Goal: Answer question/provide support: Participate in discussion

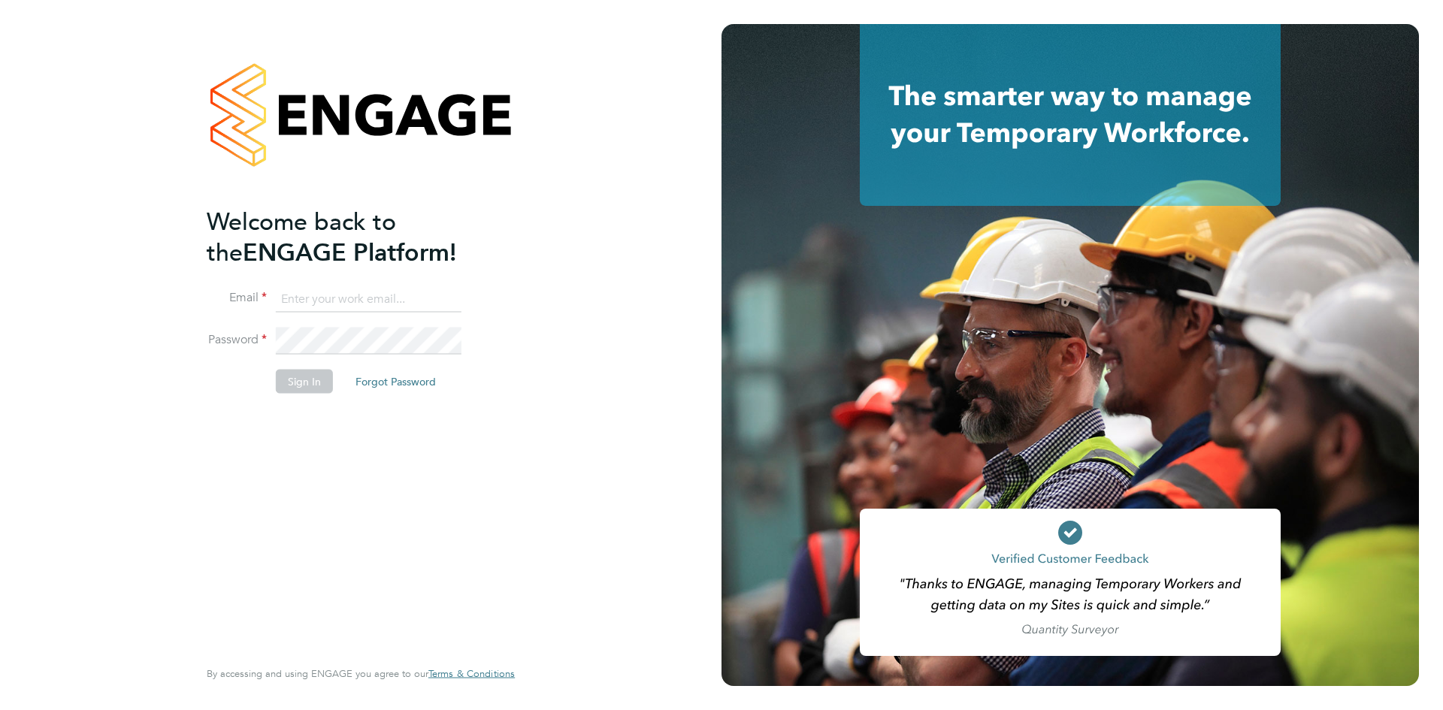
type input "ben.abraham@henry-blue.co.uk"
click at [316, 378] on button "Sign In" at bounding box center [304, 381] width 57 height 24
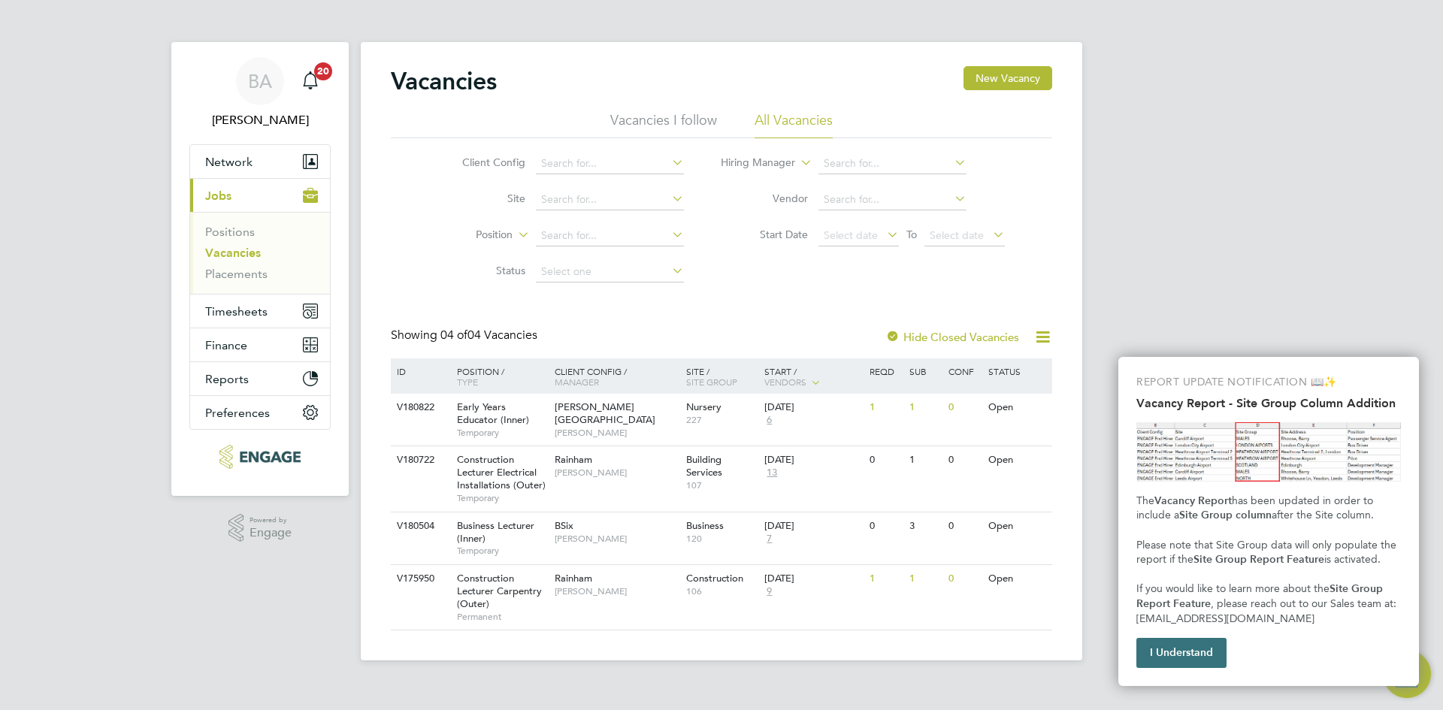
click at [1204, 660] on button "I Understand" at bounding box center [1181, 653] width 90 height 30
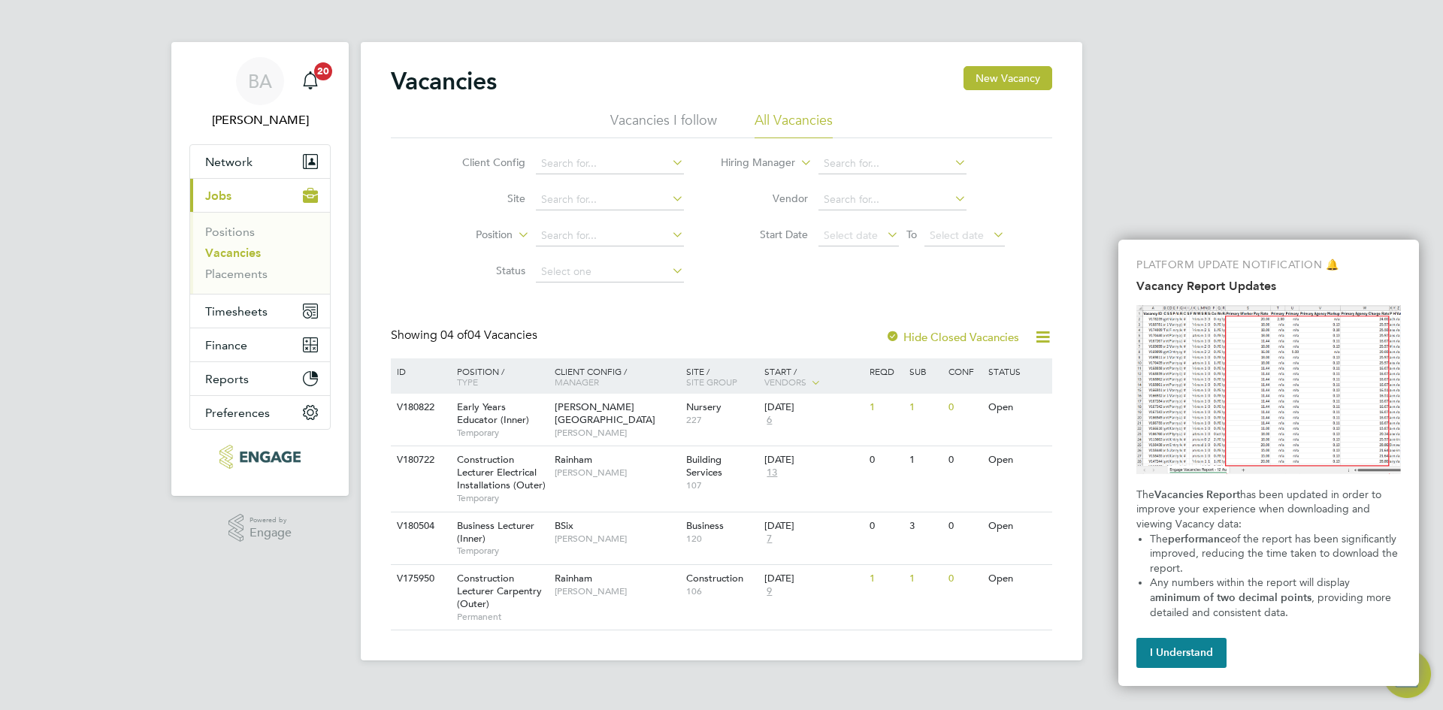
click at [1182, 658] on button "I Understand" at bounding box center [1181, 653] width 90 height 30
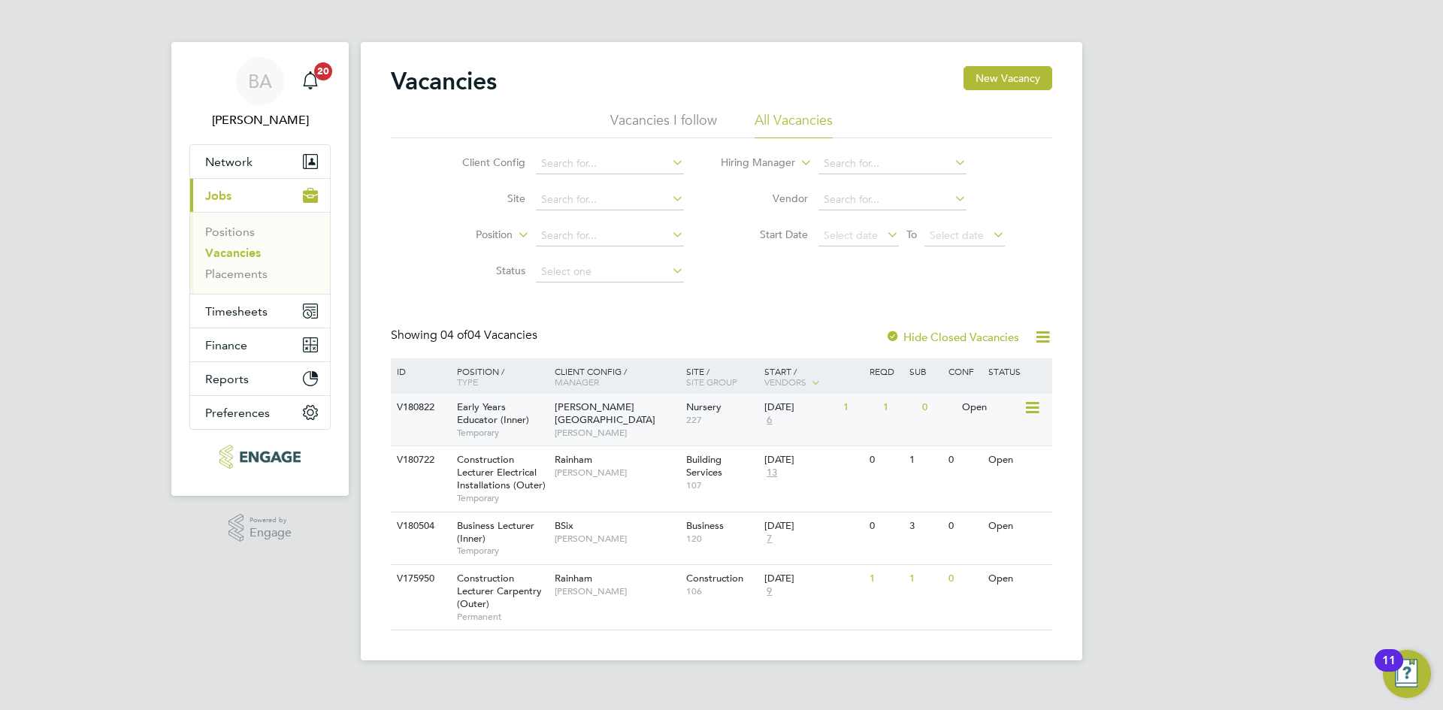
click at [558, 427] on span "[PERSON_NAME]" at bounding box center [617, 433] width 124 height 12
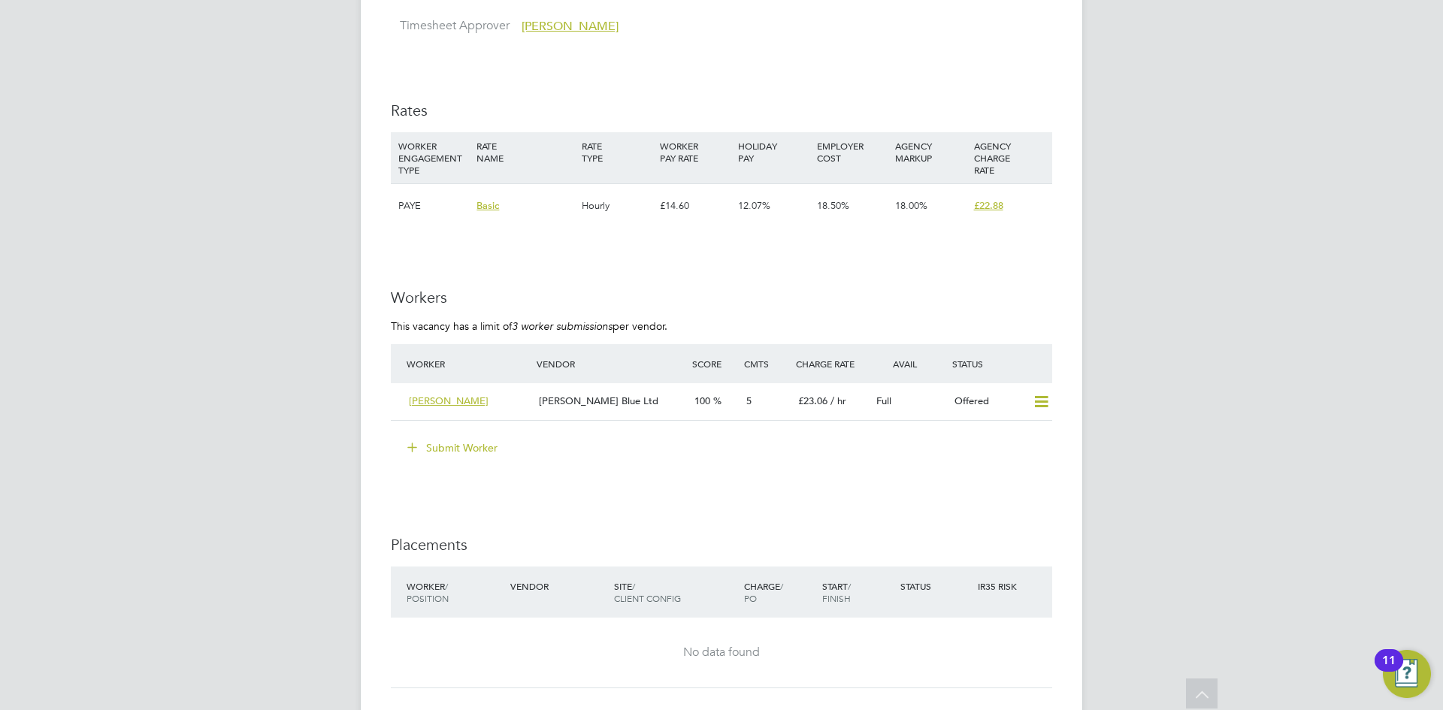
scroll to position [2838, 0]
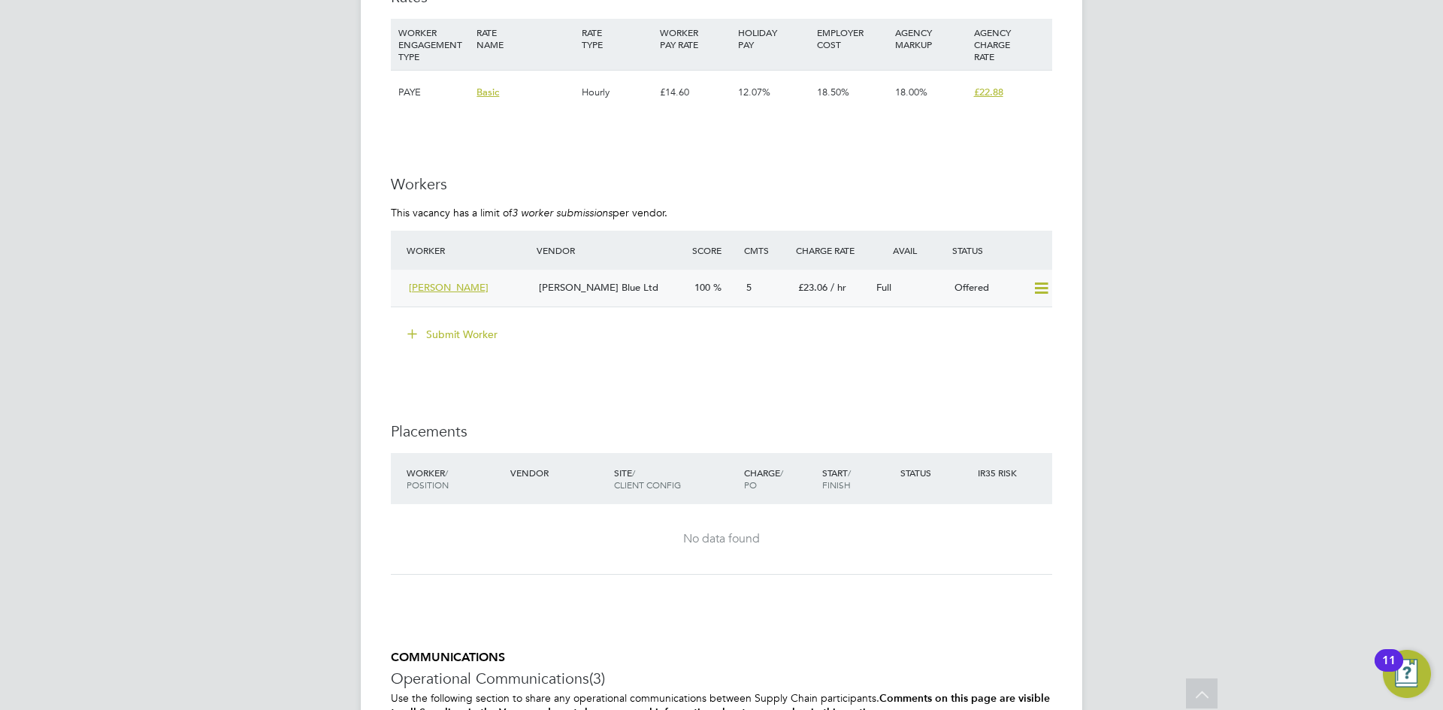
click at [654, 283] on div "[PERSON_NAME] Blue Ltd" at bounding box center [611, 288] width 156 height 25
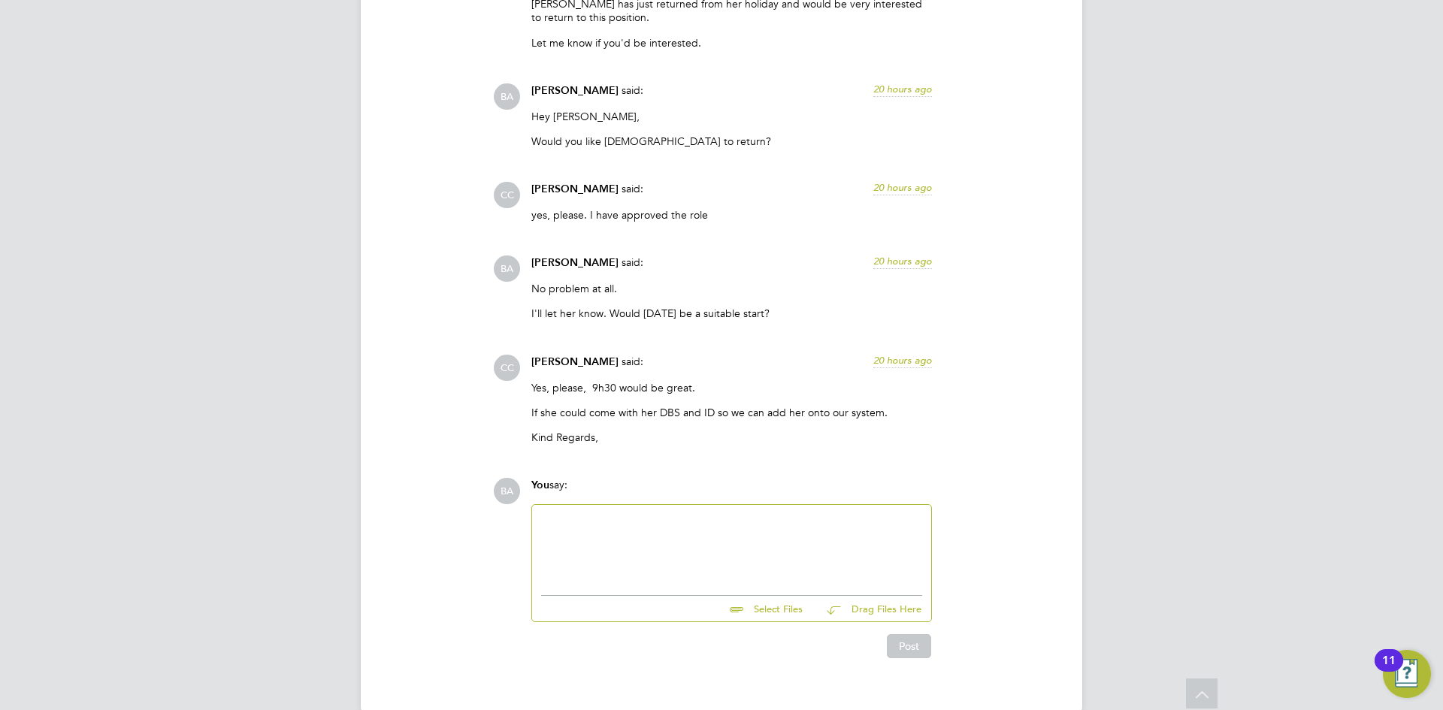
scroll to position [1691, 0]
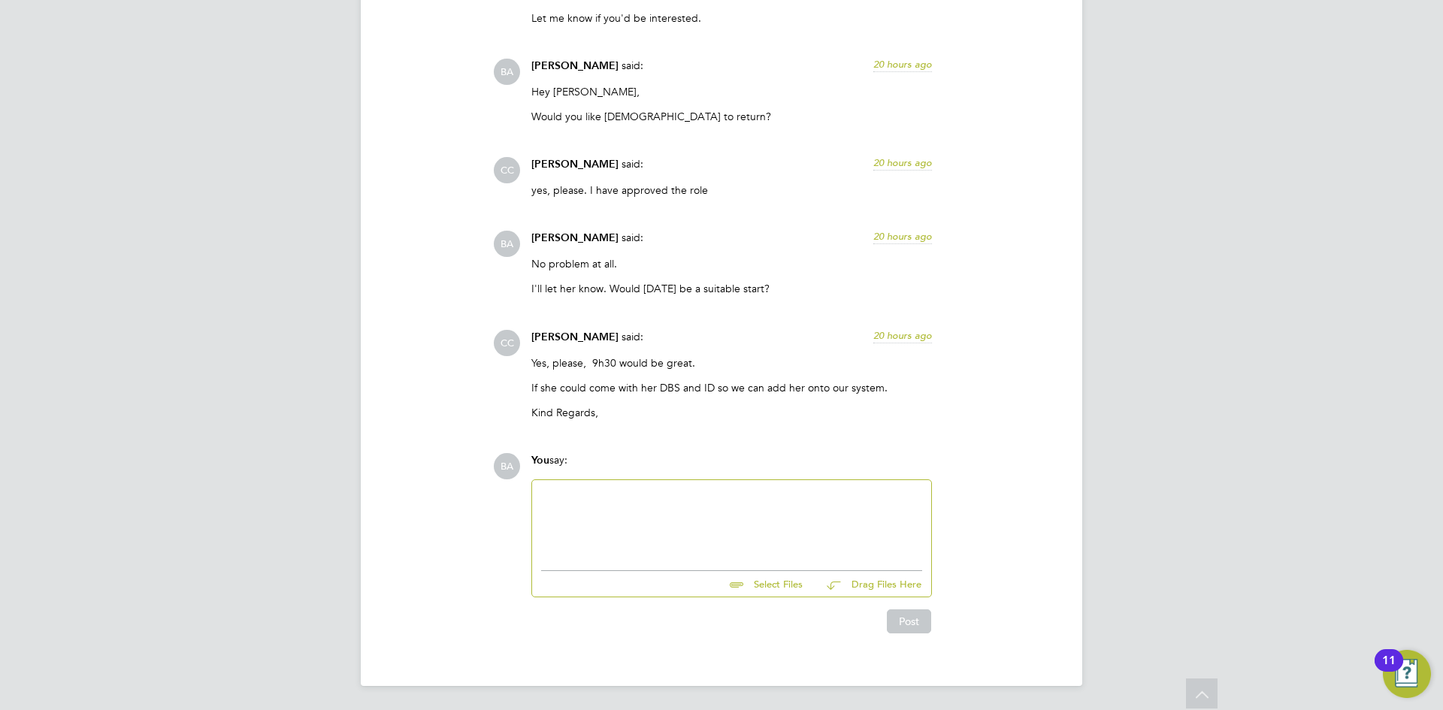
click at [628, 497] on div at bounding box center [731, 521] width 381 height 65
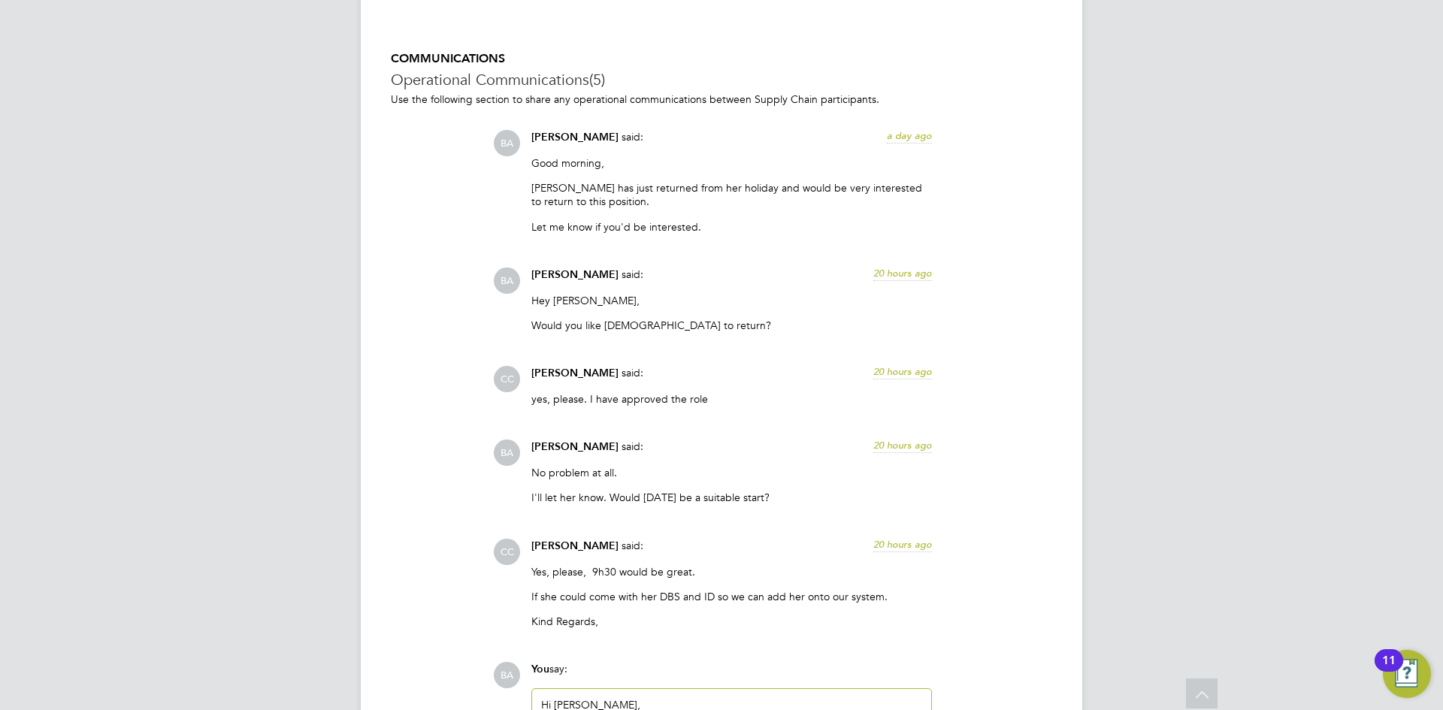
scroll to position [1615, 0]
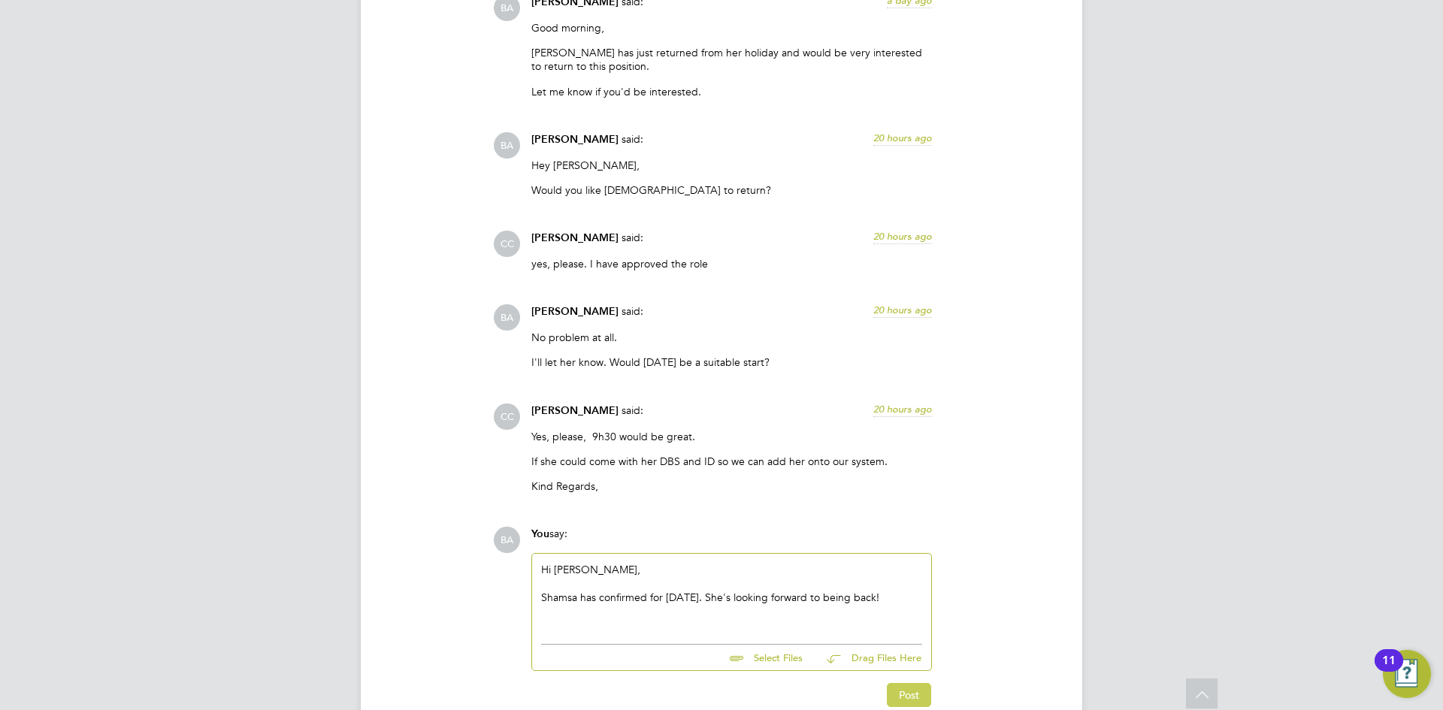
click at [913, 707] on button "Post" at bounding box center [909, 695] width 44 height 24
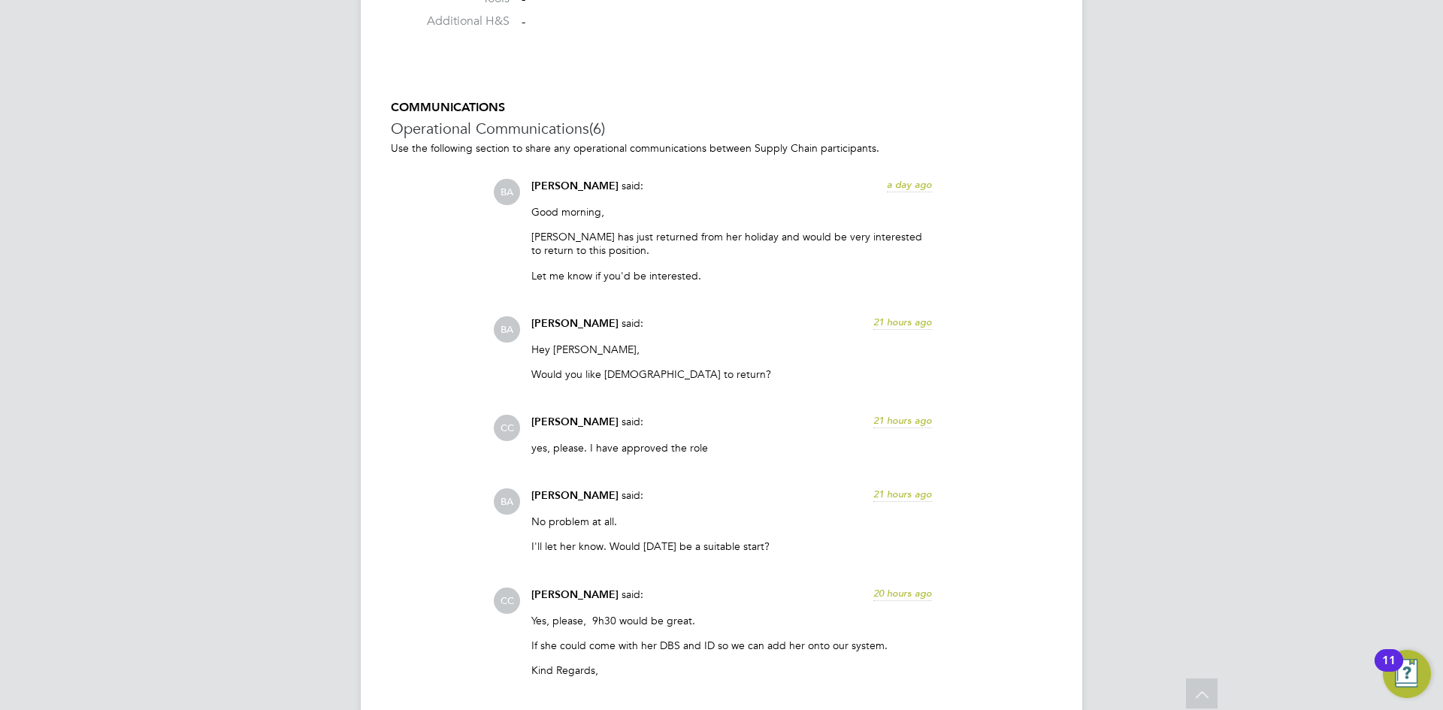
scroll to position [1414, 0]
